Goal: Task Accomplishment & Management: Use online tool/utility

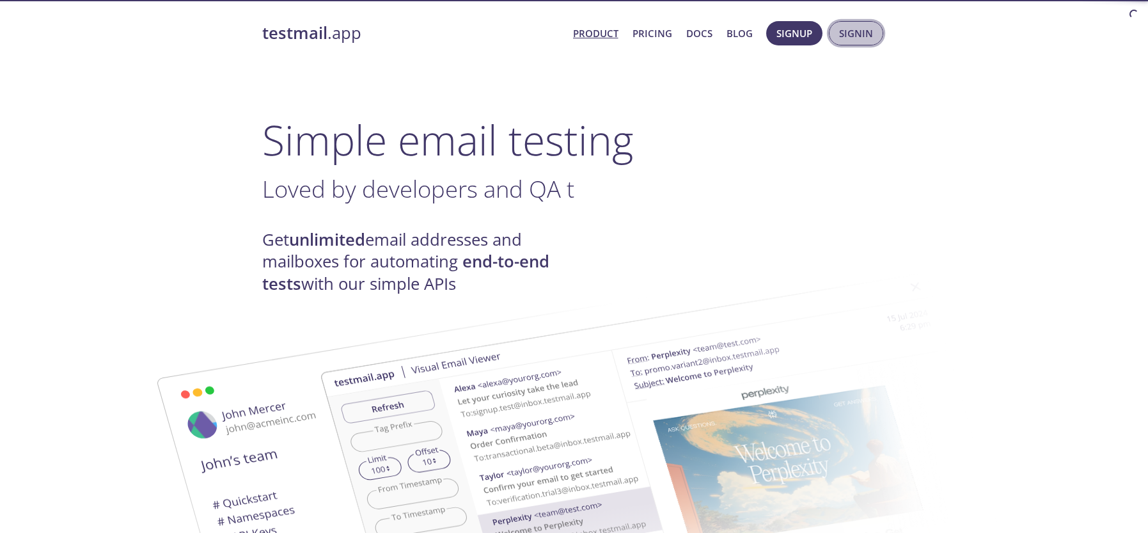
click at [858, 30] on span "Signin" at bounding box center [856, 33] width 34 height 17
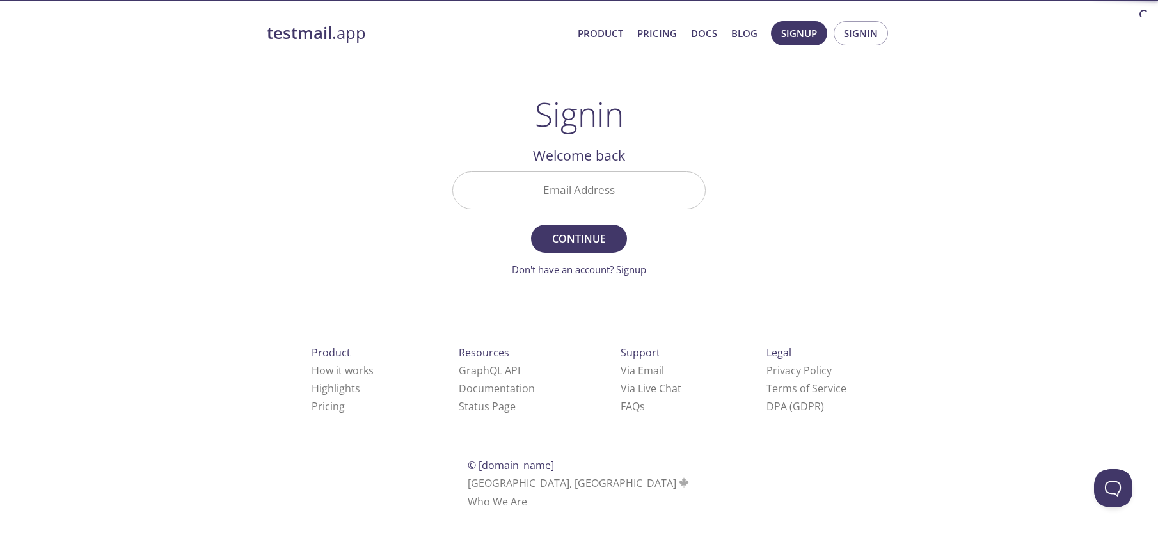
click at [547, 203] on input "Email Address" at bounding box center [579, 190] width 252 height 36
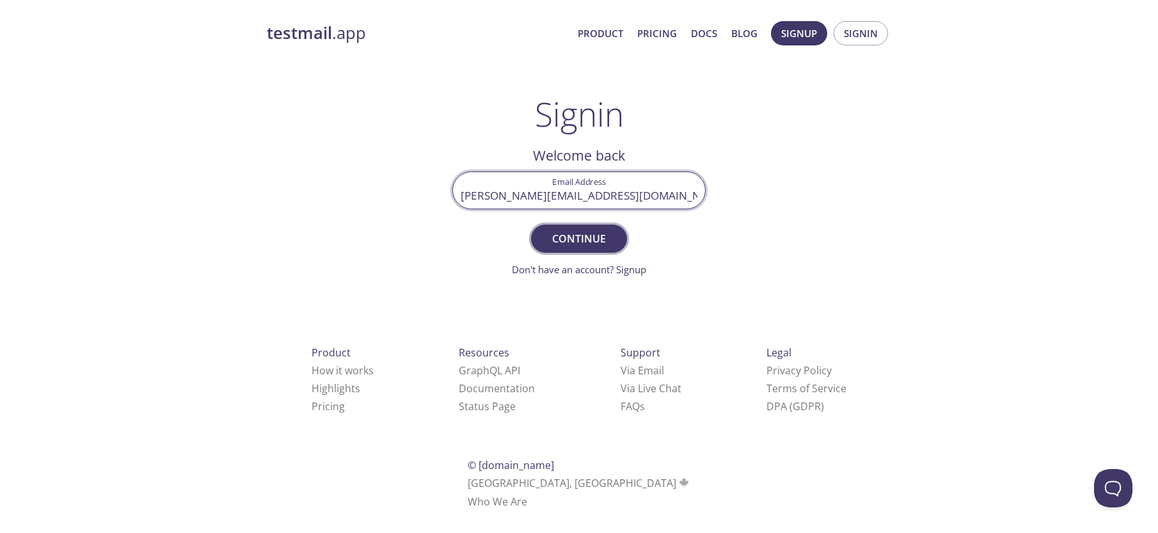
type input "[PERSON_NAME][EMAIL_ADDRESS][DOMAIN_NAME]"
click at [565, 244] on span "Continue" at bounding box center [579, 239] width 68 height 18
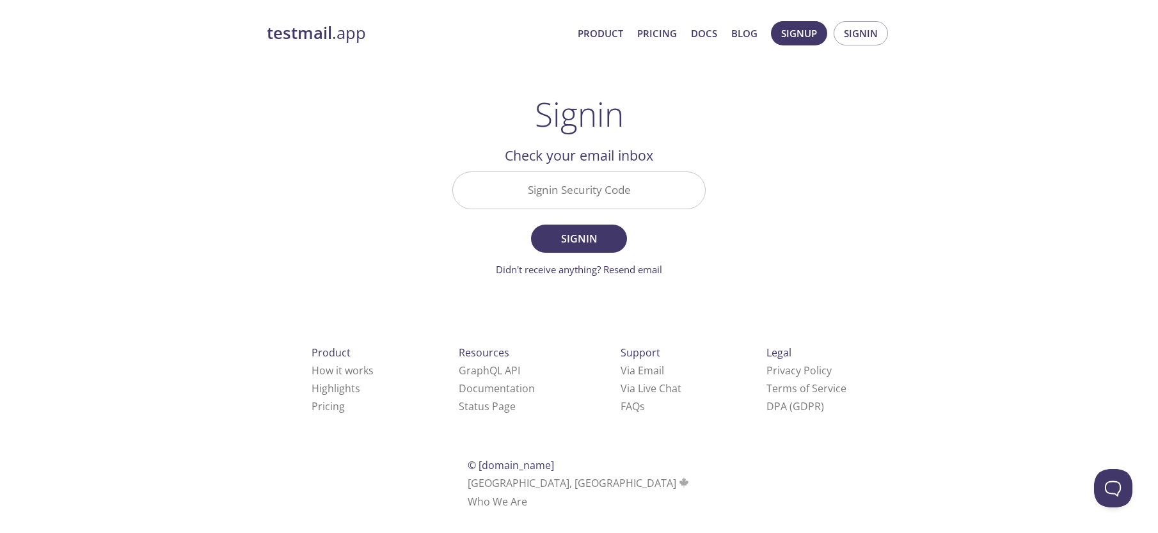
click at [567, 191] on input "Signin Security Code" at bounding box center [579, 190] width 252 height 36
paste input "SR344VY"
type input "SR344VY"
click at [571, 246] on span "Signin" at bounding box center [579, 239] width 68 height 18
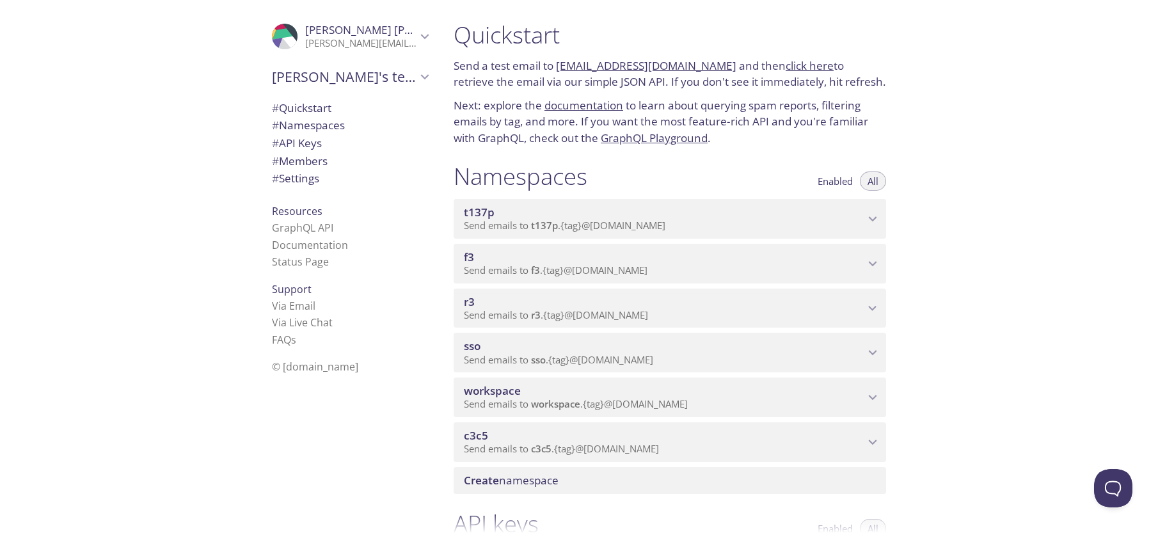
click at [477, 343] on span "sso" at bounding box center [472, 345] width 17 height 15
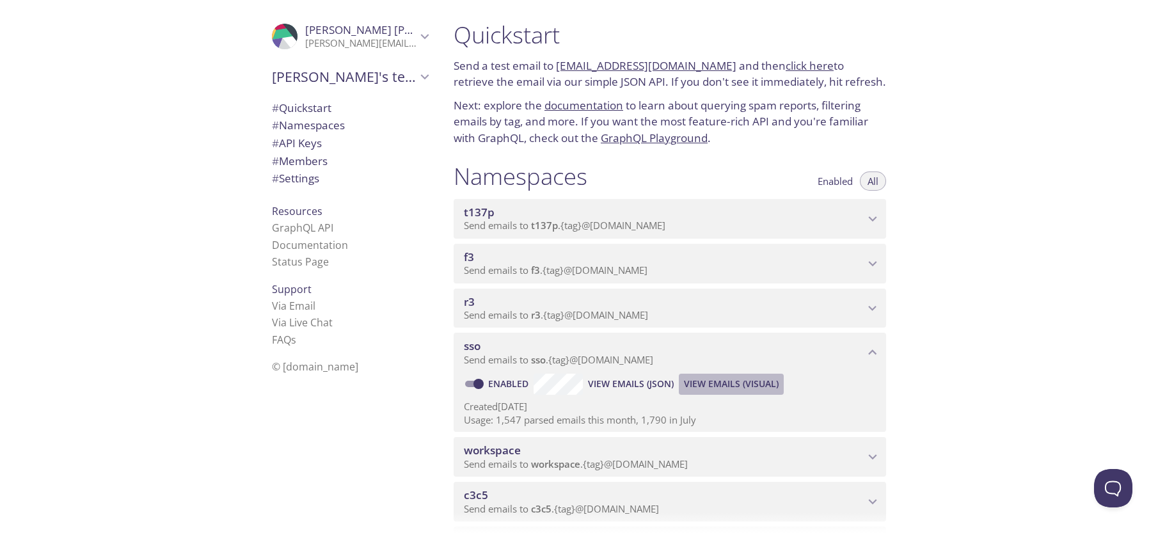
click at [718, 382] on span "View Emails (Visual)" at bounding box center [731, 383] width 95 height 15
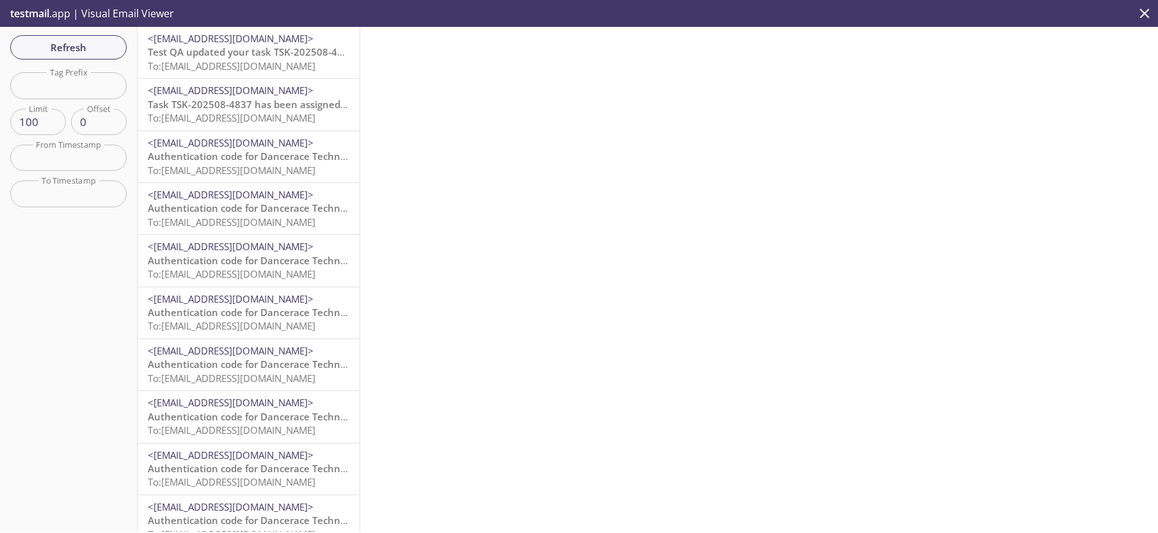
click at [252, 54] on span "Test QA updated your task TSK-202508-4837" at bounding box center [251, 51] width 207 height 13
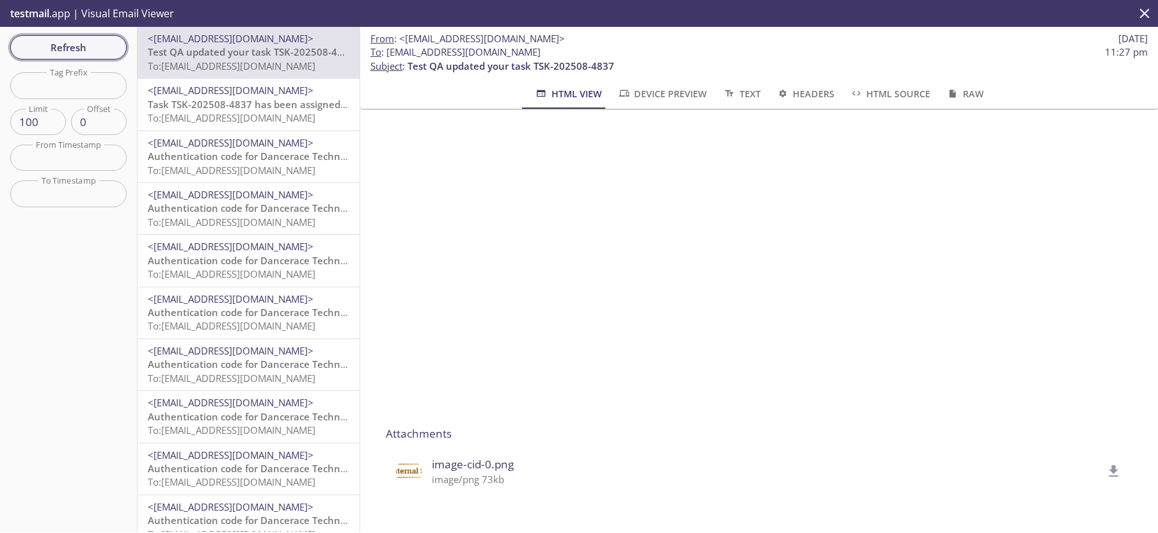
click at [94, 47] on span "Refresh" at bounding box center [68, 47] width 96 height 17
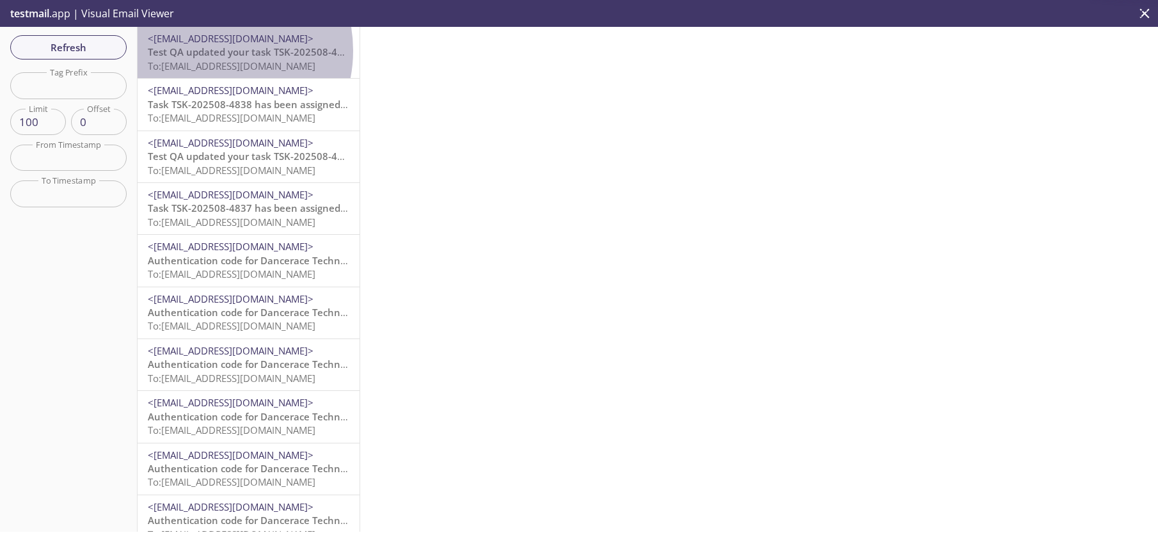
click at [207, 51] on span "Test QA updated your task TSK-202508-4838" at bounding box center [251, 51] width 207 height 13
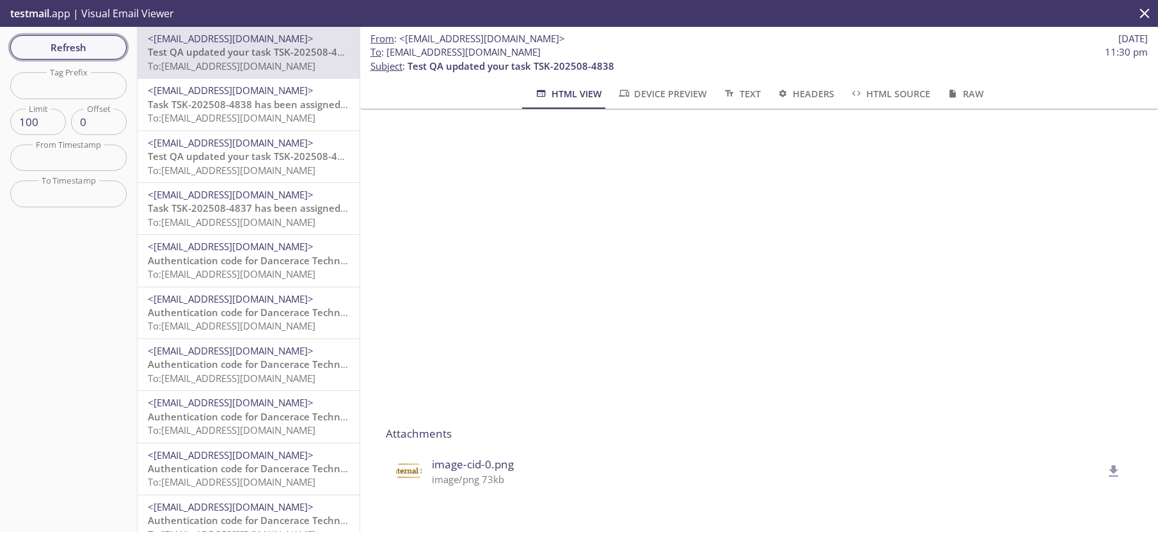
click at [104, 48] on span "Refresh" at bounding box center [68, 47] width 96 height 17
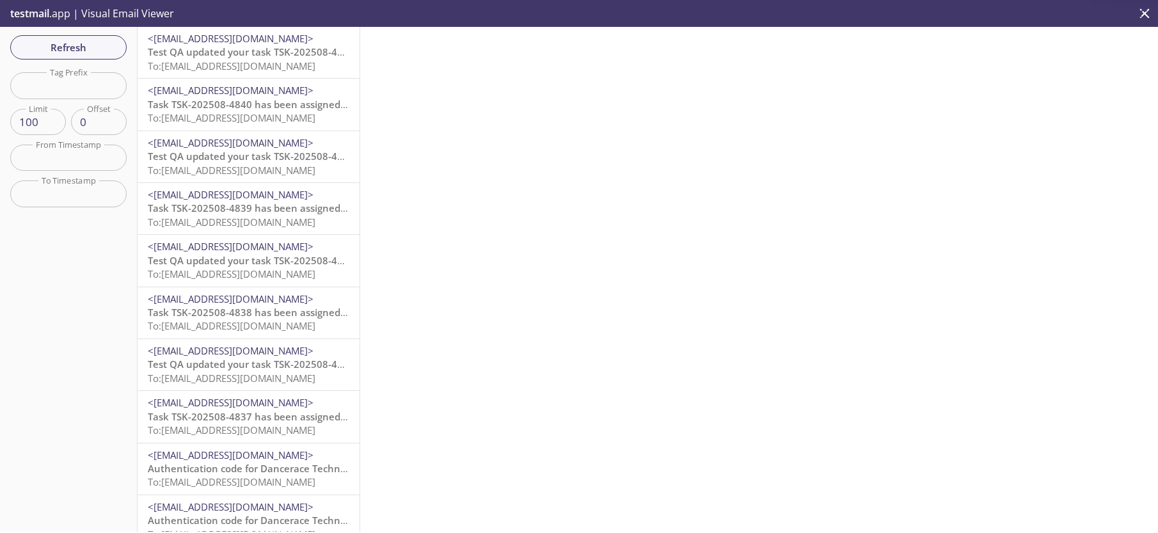
click at [232, 59] on span "To: [EMAIL_ADDRESS][DOMAIN_NAME]" at bounding box center [232, 65] width 168 height 13
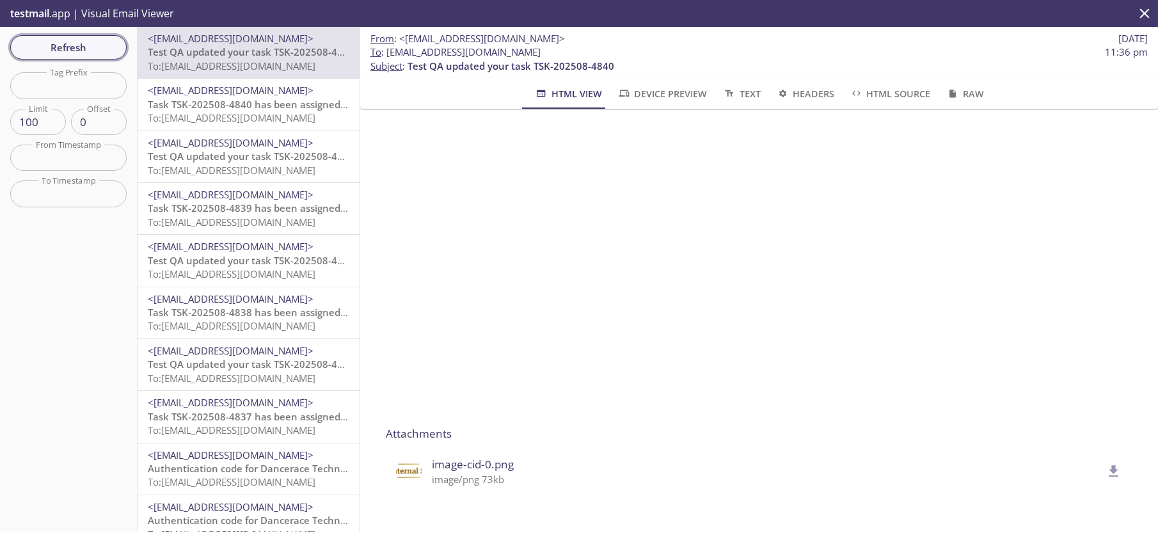
click at [95, 43] on span "Refresh" at bounding box center [68, 47] width 96 height 17
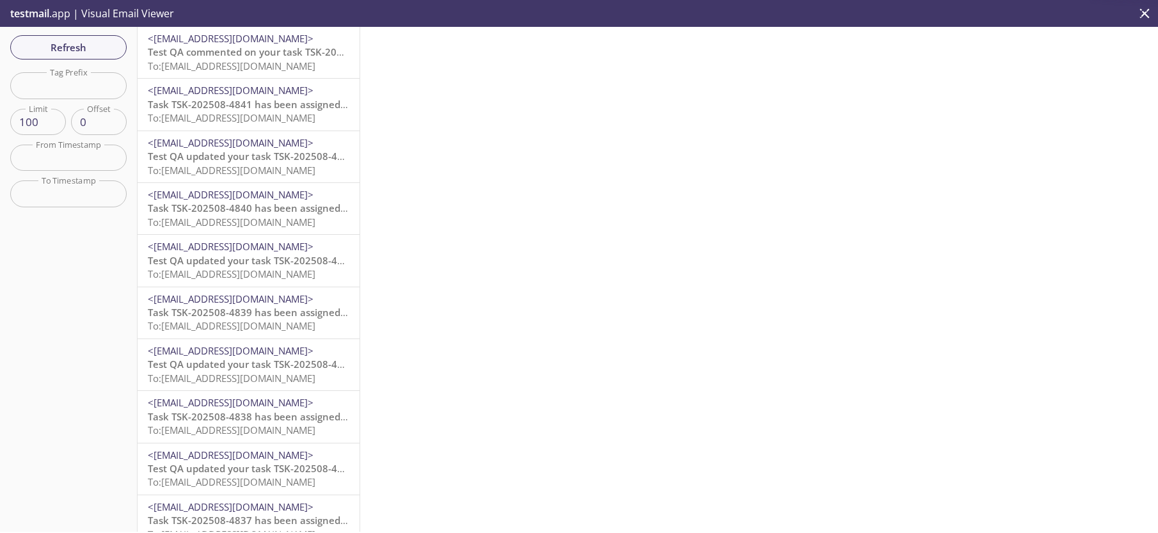
click at [268, 55] on span "Test QA commented on your task TSK-202508-4841" at bounding box center [267, 51] width 238 height 13
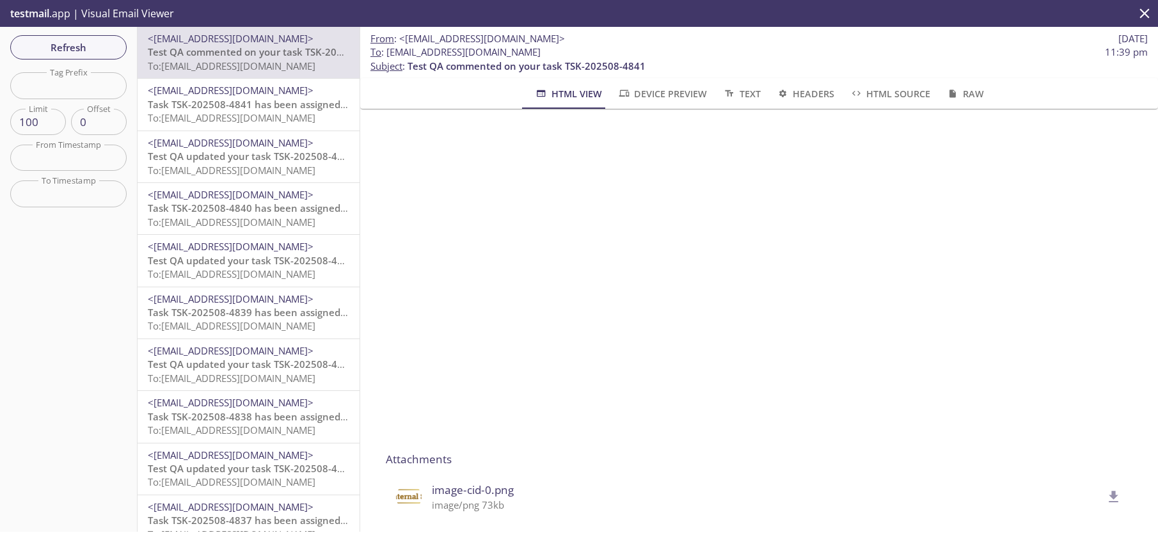
click at [89, 46] on span "Refresh" at bounding box center [68, 47] width 96 height 17
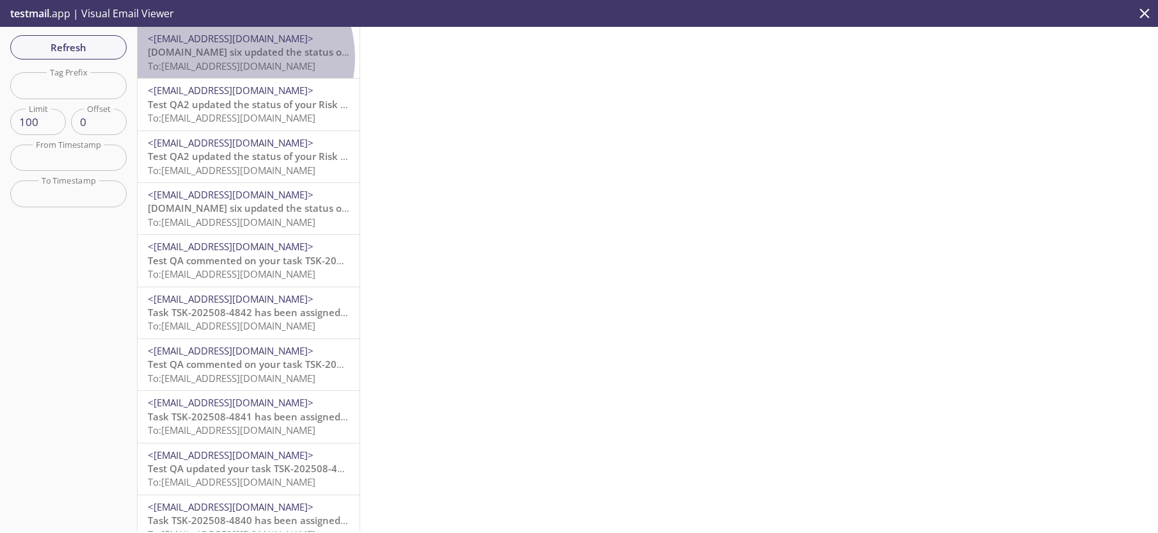
click at [239, 58] on span "[DOMAIN_NAME] six updated the status of your Risk event" at bounding box center [284, 51] width 272 height 13
